Goal: Task Accomplishment & Management: Complete application form

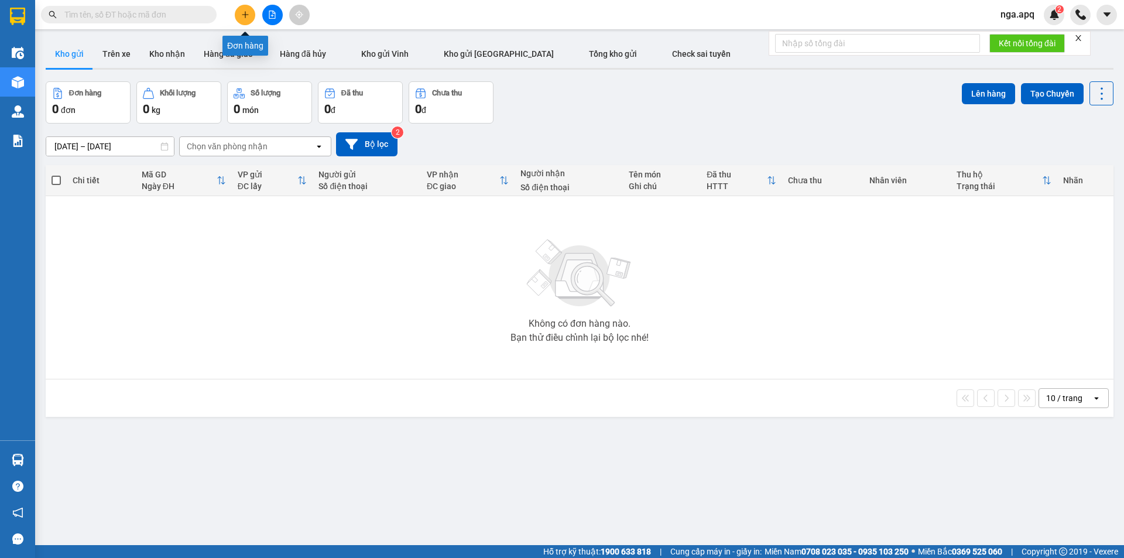
click at [243, 10] on button at bounding box center [245, 15] width 20 height 20
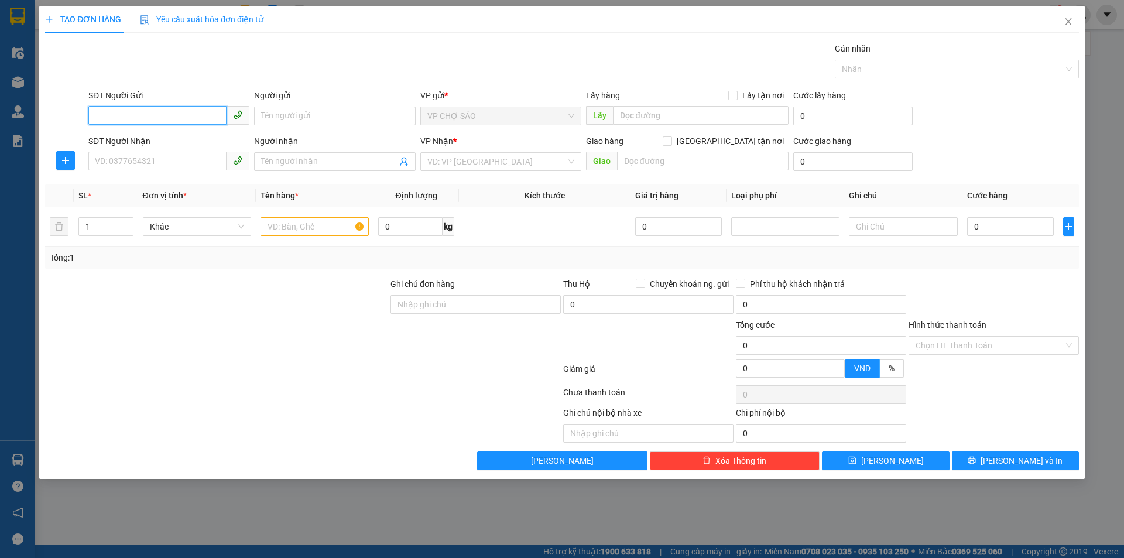
click at [160, 110] on input "SĐT Người Gửi" at bounding box center [157, 115] width 138 height 19
type input "0988746589"
click at [291, 116] on input "Người gửi" at bounding box center [334, 116] width 161 height 19
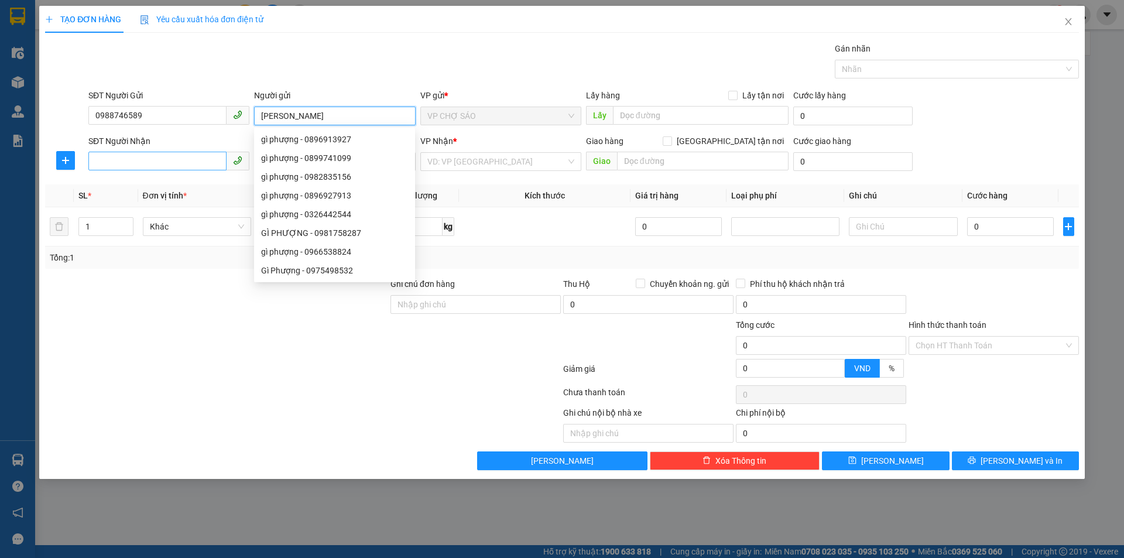
type input "[PERSON_NAME]"
click at [150, 157] on input "SĐT Người Nhận" at bounding box center [157, 161] width 138 height 19
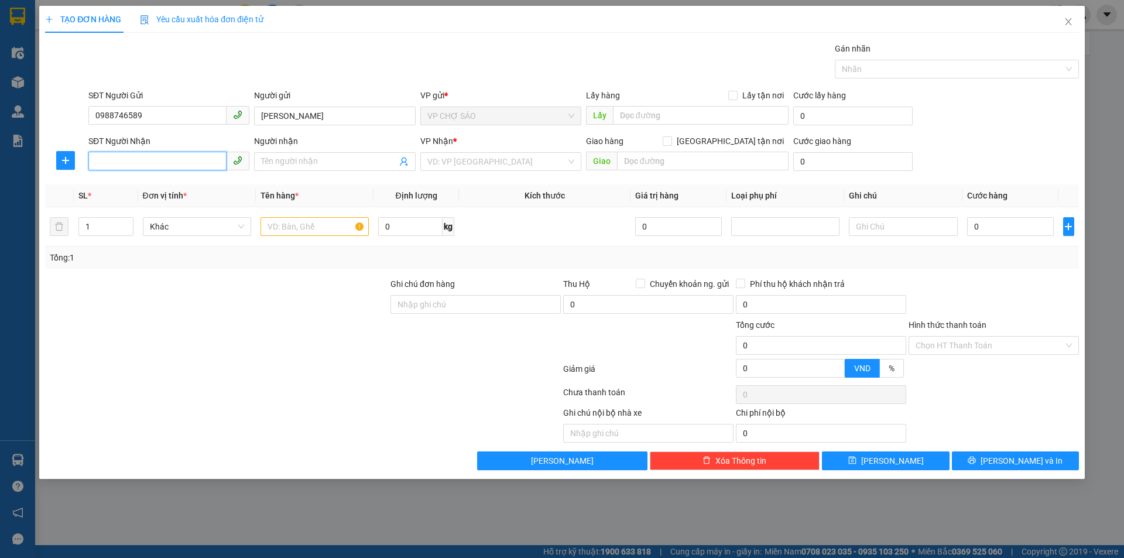
click at [116, 165] on input "SĐT Người Nhận" at bounding box center [157, 161] width 138 height 19
type input "0363991734"
click at [119, 185] on div "0363991734 - CHỊ [PERSON_NAME]" at bounding box center [168, 184] width 147 height 13
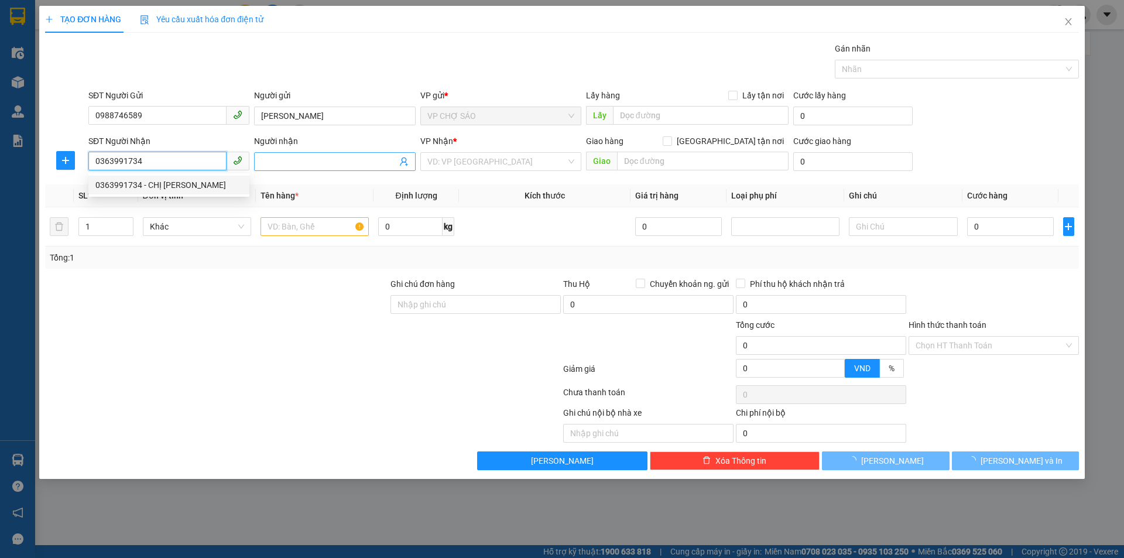
type input "CHỊ [PERSON_NAME]"
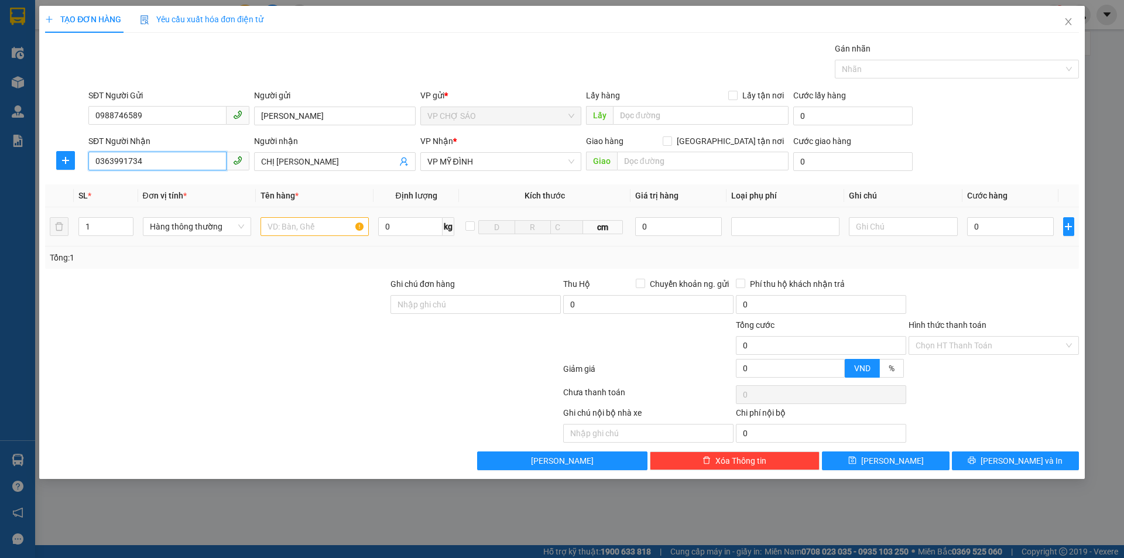
type input "0363991734"
click at [293, 229] on input "text" at bounding box center [314, 226] width 108 height 19
type input "Dầu Ăn"
click at [988, 231] on input "0" at bounding box center [1010, 226] width 87 height 19
type input "4"
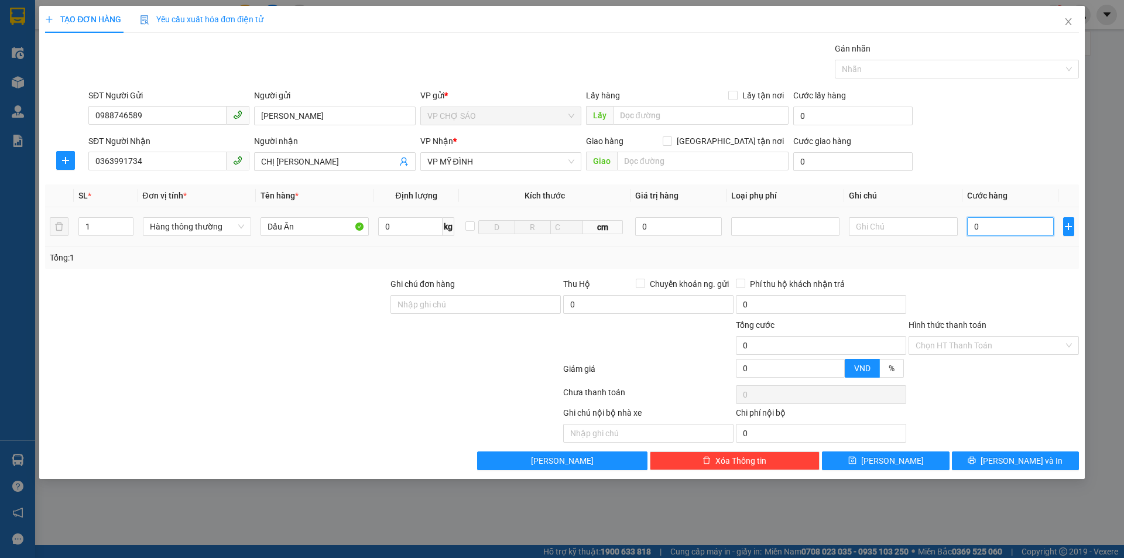
type input "4"
type input "40"
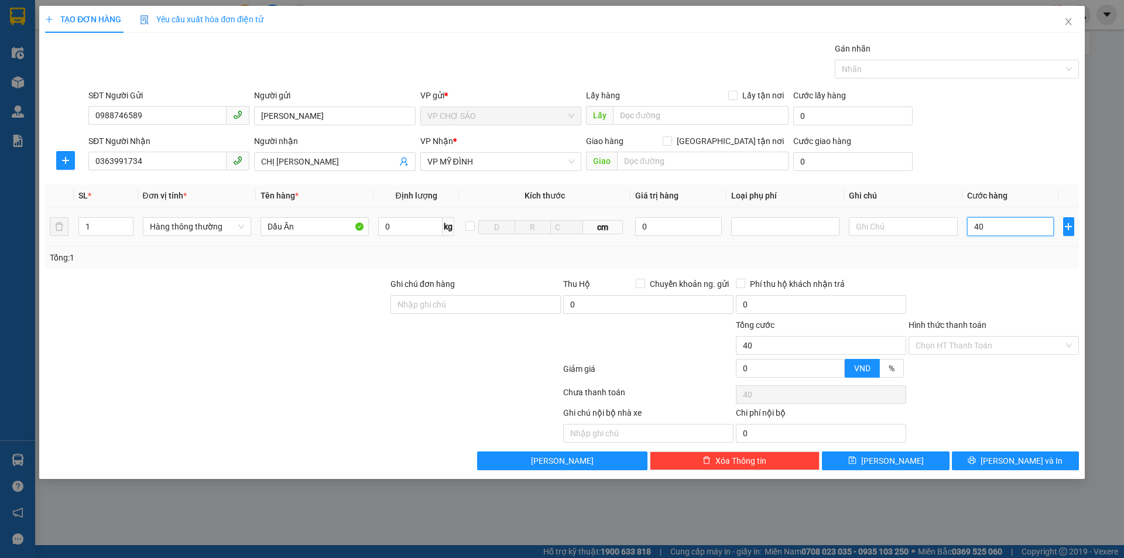
type input "400"
type input "4.000"
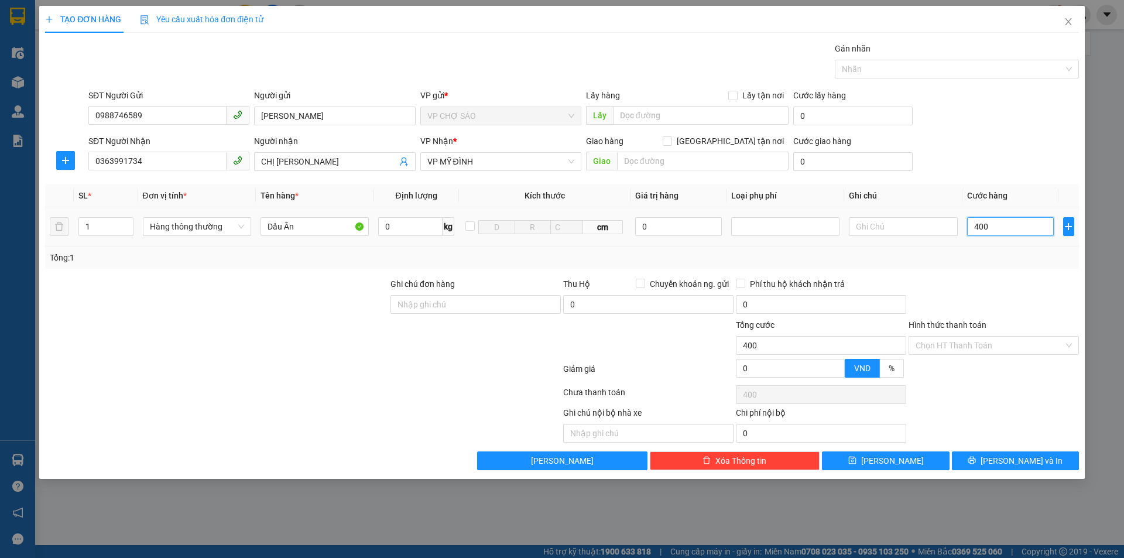
type input "4.000"
type input "40.000"
click at [486, 162] on span "VP MỸ ĐÌNH" at bounding box center [500, 162] width 147 height 18
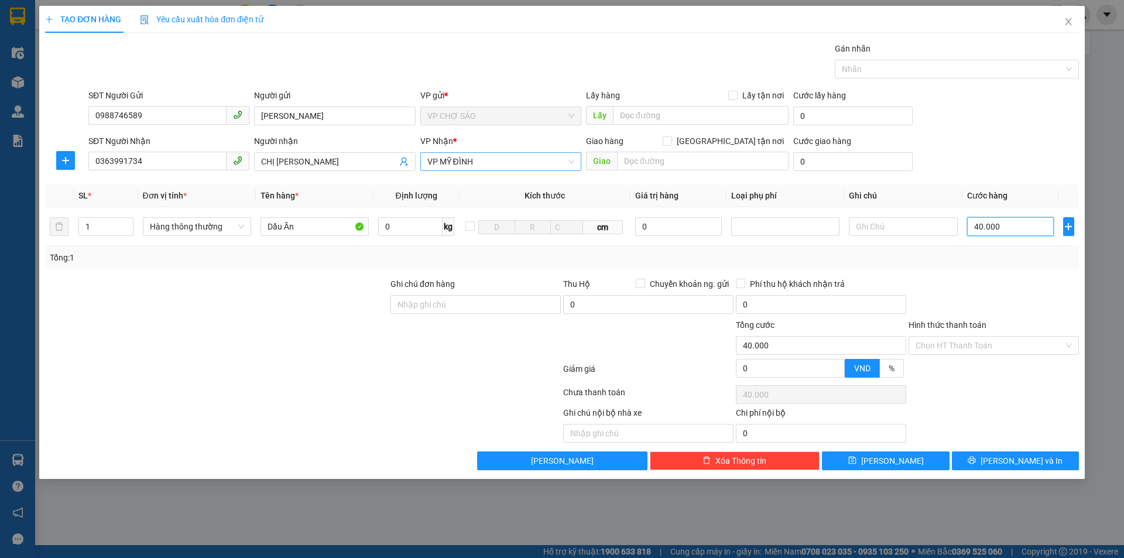
type input "40.000"
type input "87 [PERSON_NAME]"
click at [403, 389] on div at bounding box center [303, 394] width 518 height 23
click at [505, 164] on span "VP MỸ ĐÌNH" at bounding box center [500, 162] width 147 height 18
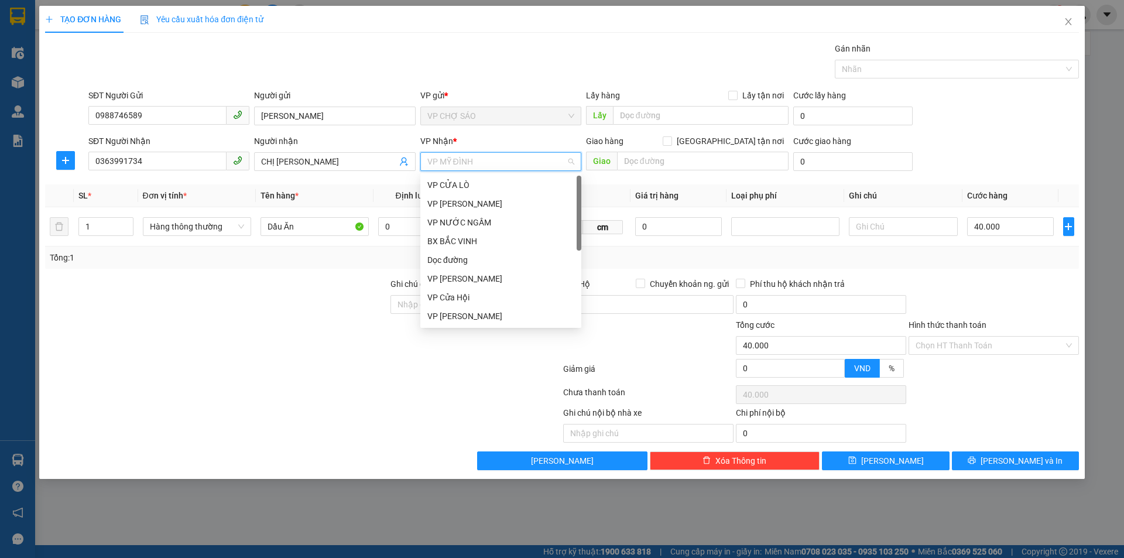
scroll to position [117, 0]
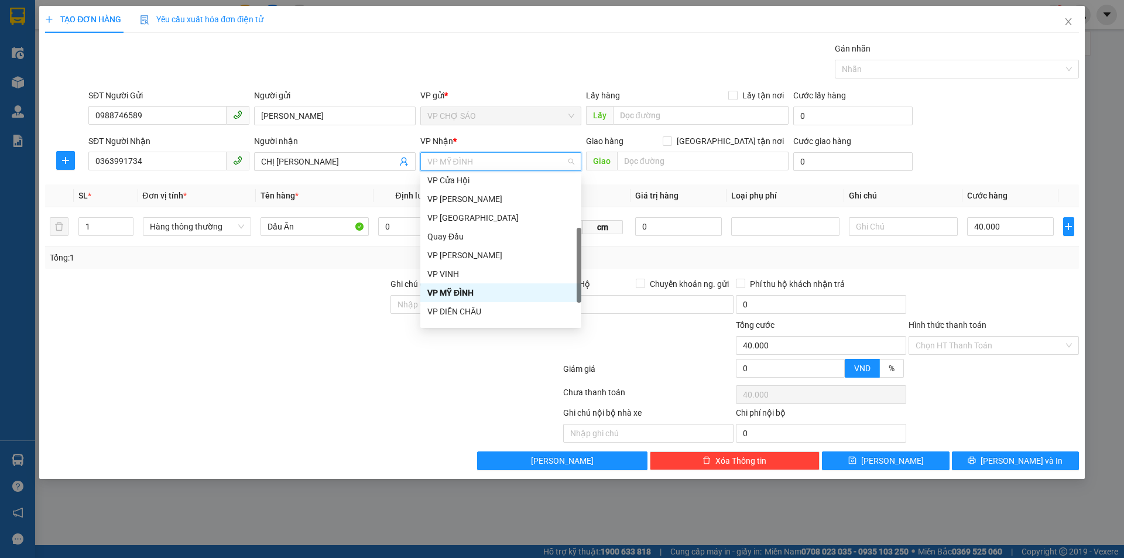
click at [489, 296] on div "VP MỸ ĐÌNH" at bounding box center [500, 292] width 147 height 13
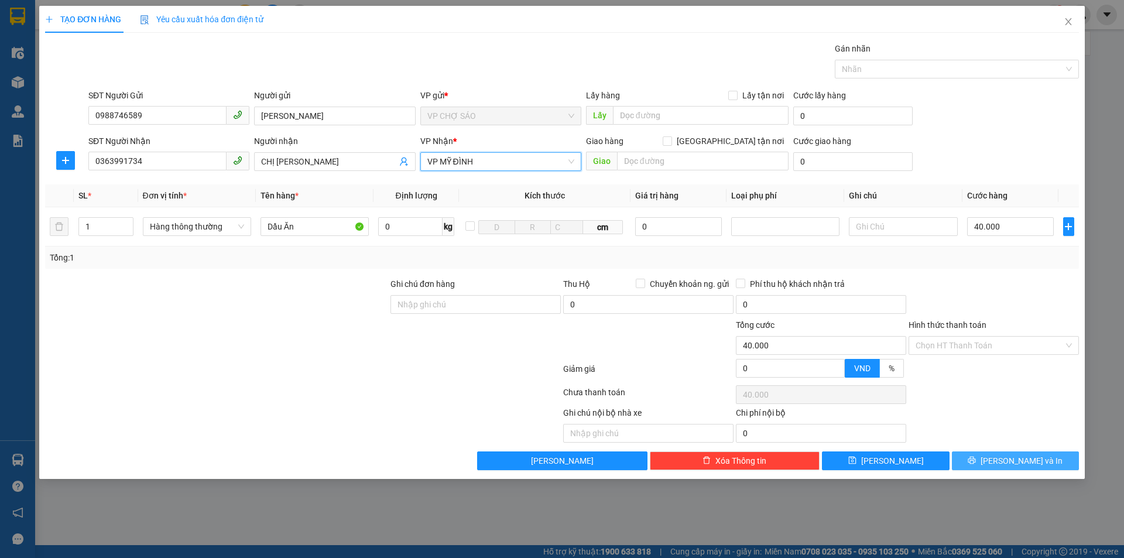
click at [1035, 458] on span "[PERSON_NAME] và In" at bounding box center [1021, 460] width 82 height 13
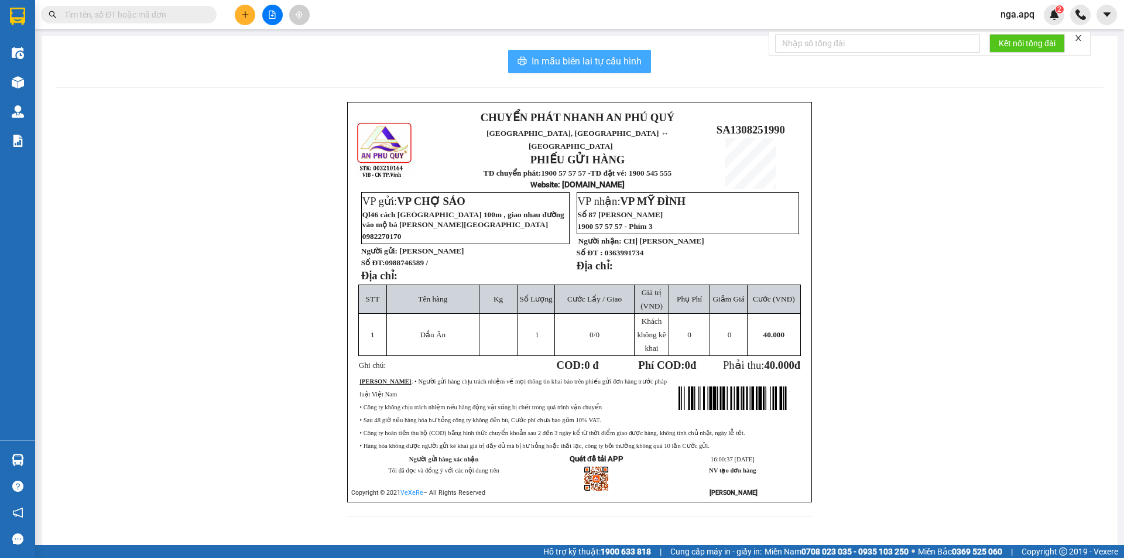
click at [588, 64] on span "In mẫu biên lai tự cấu hình" at bounding box center [586, 61] width 110 height 15
